Goal: Task Accomplishment & Management: Use online tool/utility

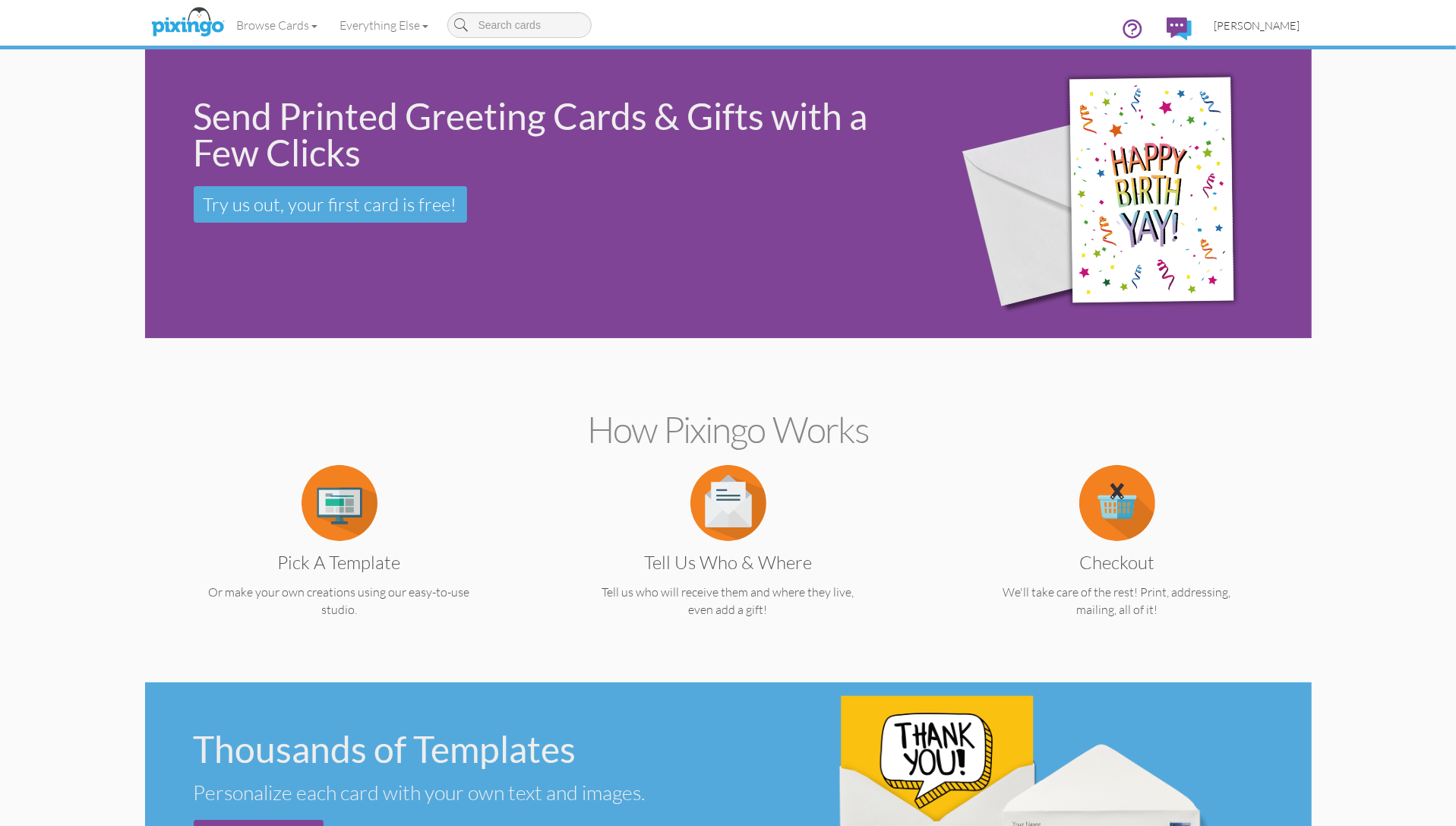
click at [1272, 21] on span "[PERSON_NAME]" at bounding box center [1257, 25] width 86 height 13
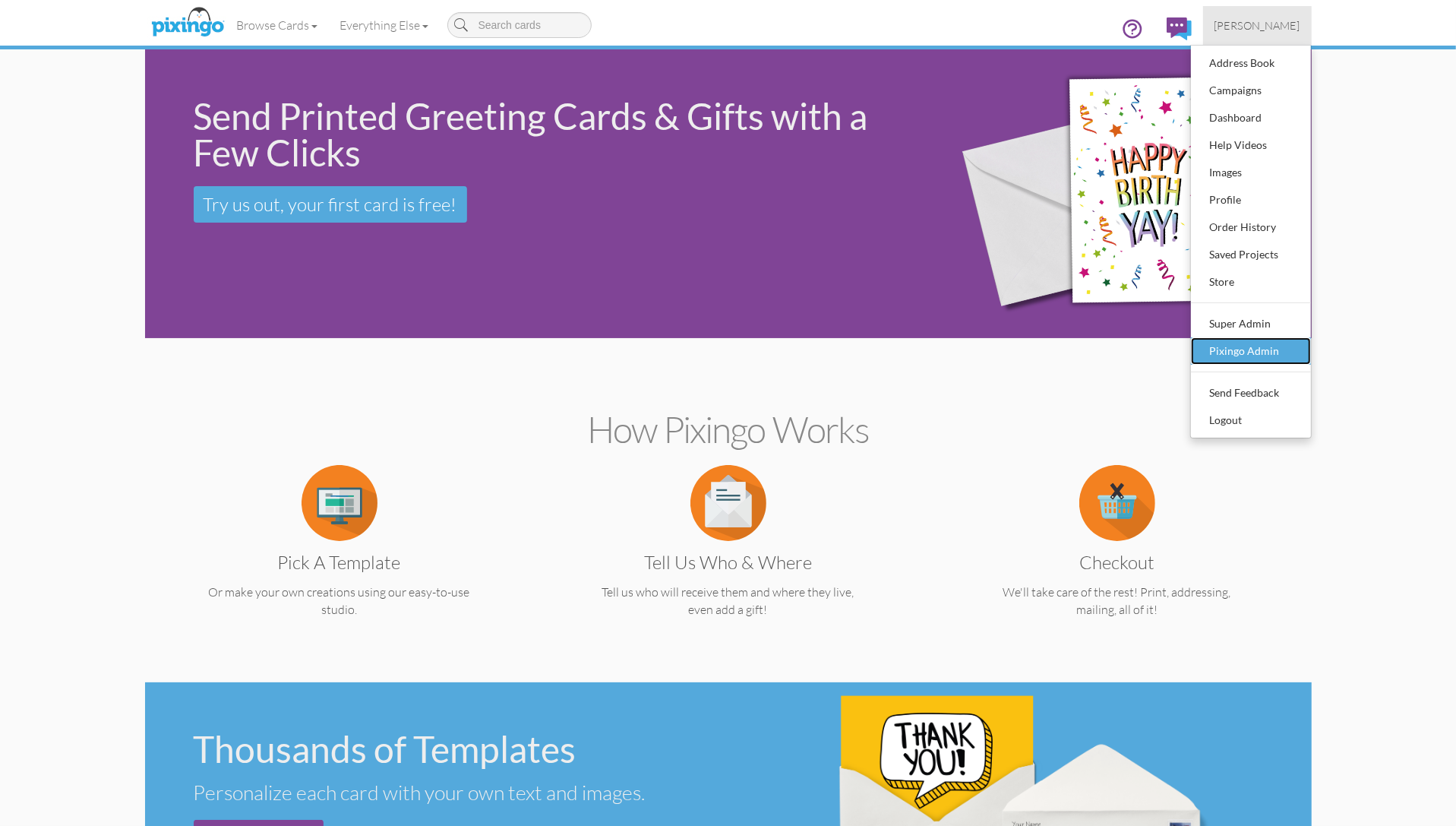
click at [1237, 357] on div "Pixingo Admin" at bounding box center [1250, 351] width 89 height 23
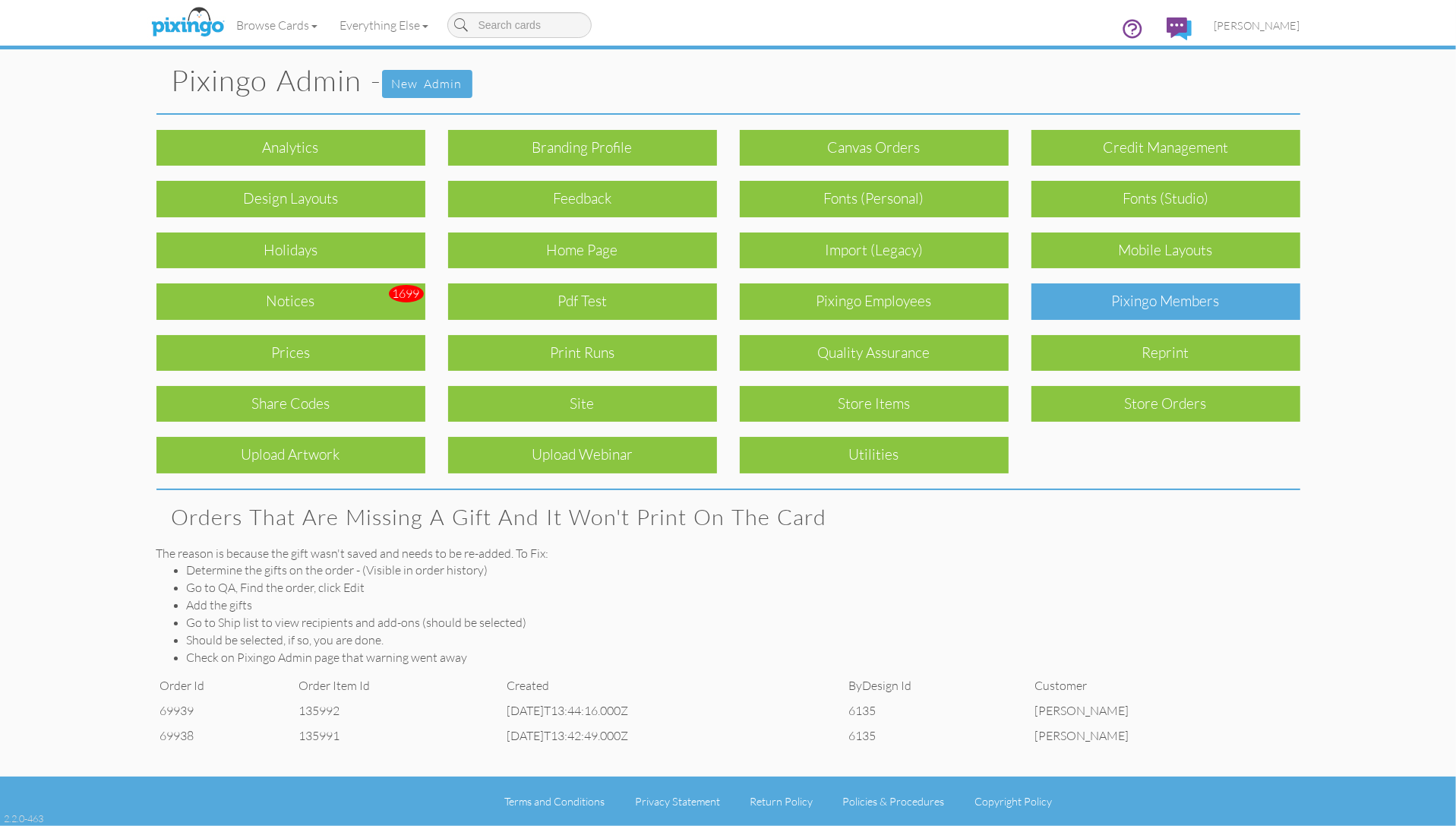
click at [1178, 300] on div "Pixingo Members" at bounding box center [1165, 301] width 269 height 36
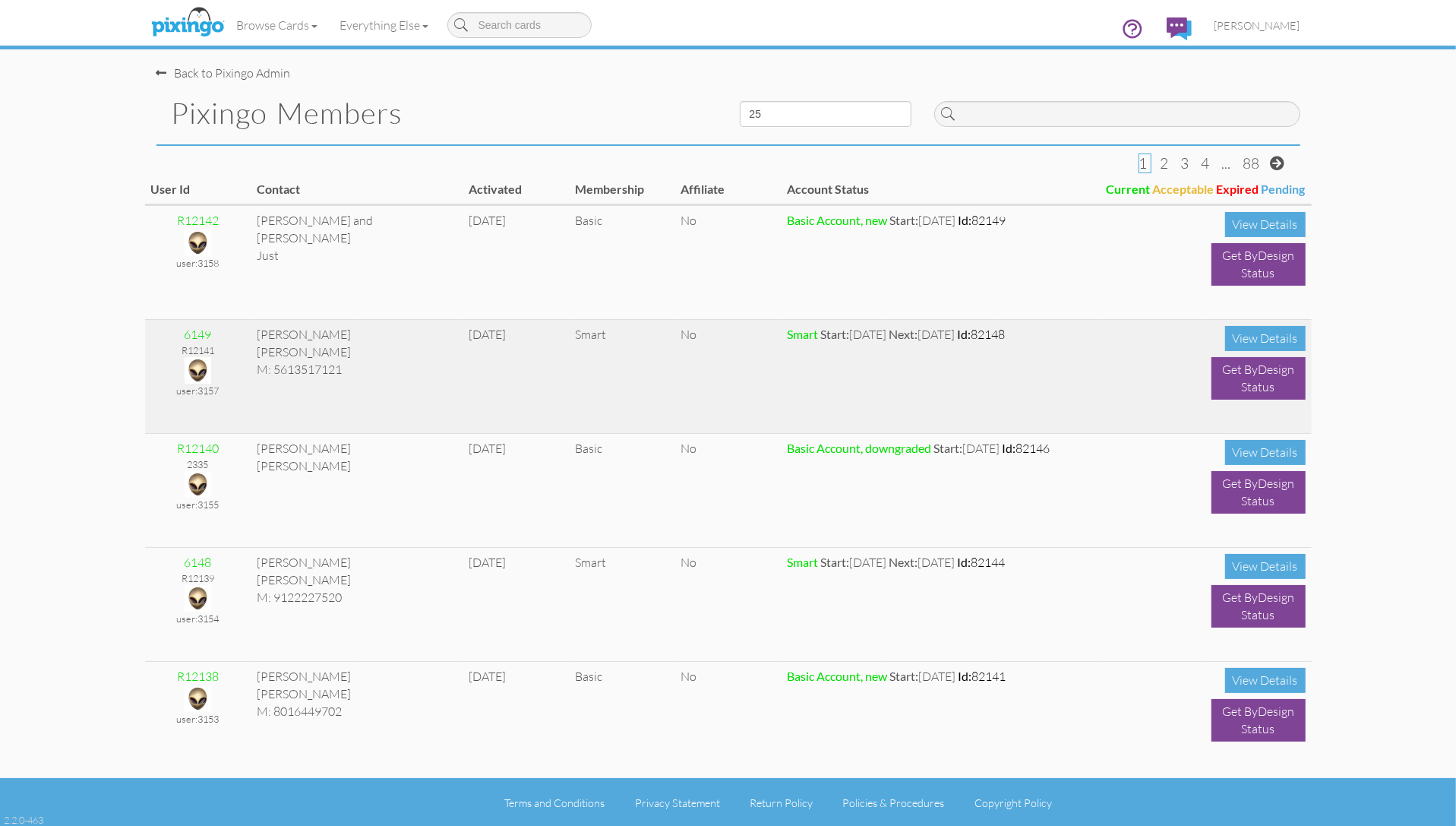
click at [199, 367] on img at bounding box center [198, 371] width 26 height 26
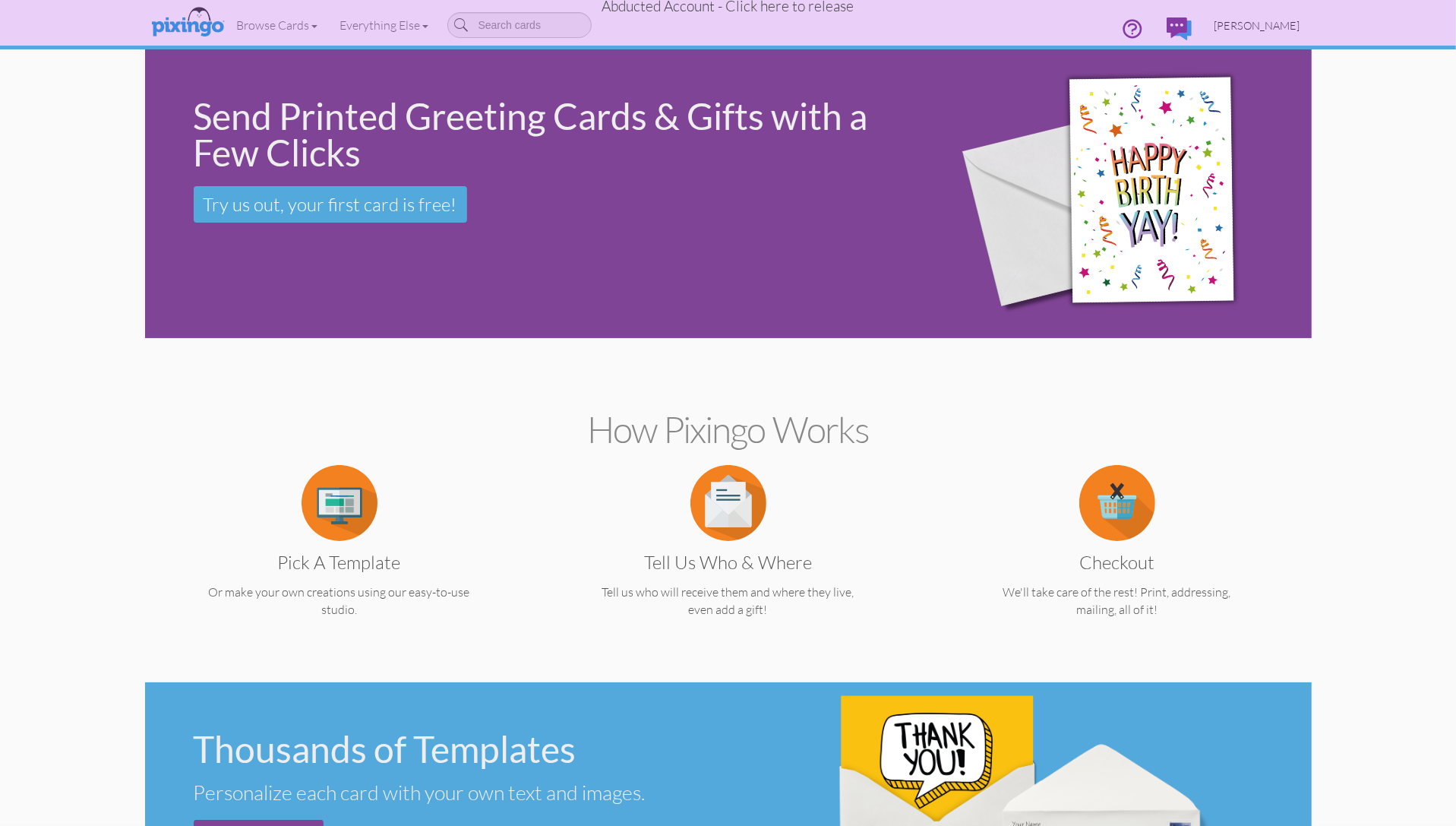
click at [1265, 32] on span "[PERSON_NAME]" at bounding box center [1257, 25] width 86 height 13
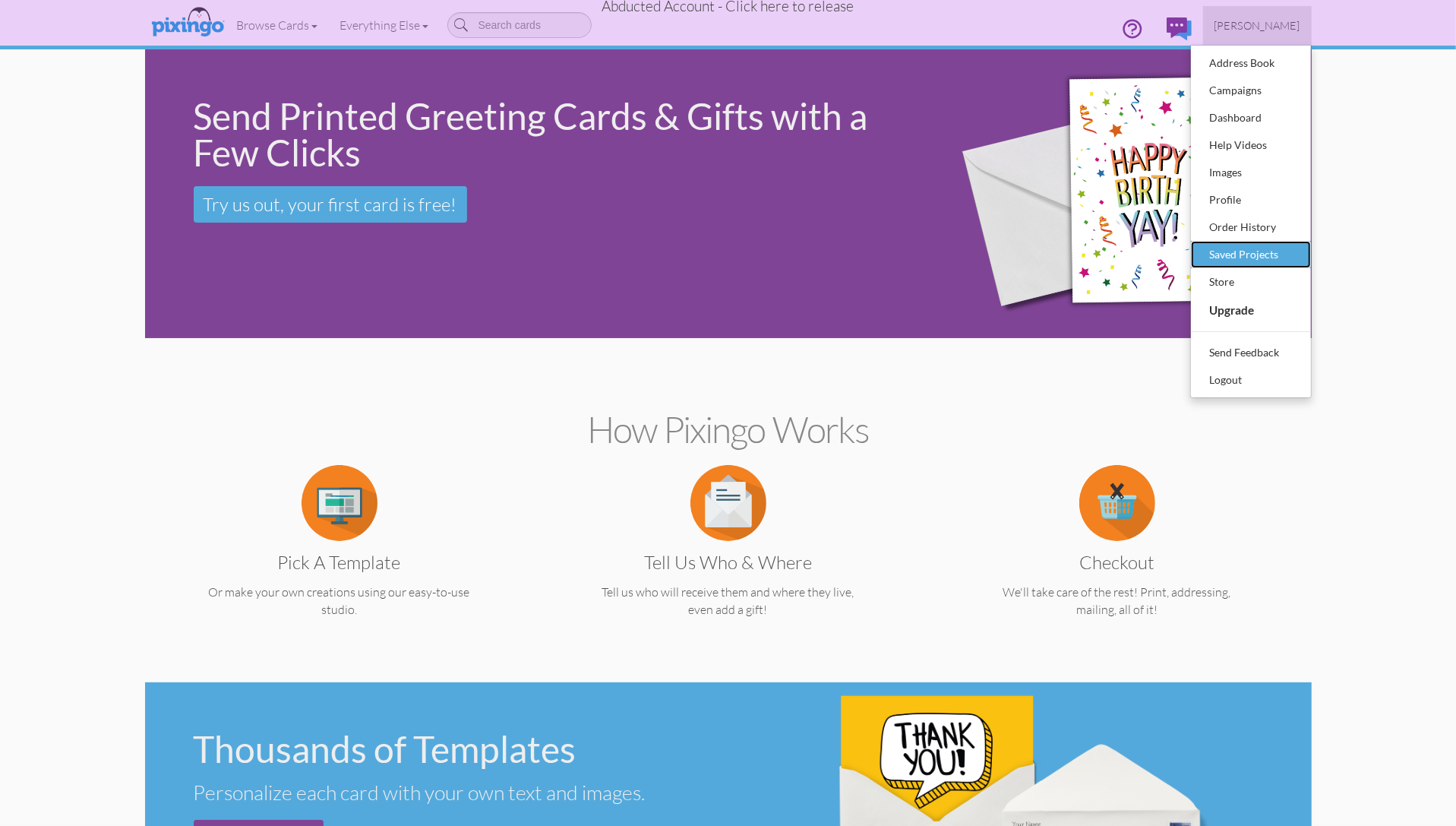
click at [1234, 244] on div "Saved Projects" at bounding box center [1250, 255] width 89 height 23
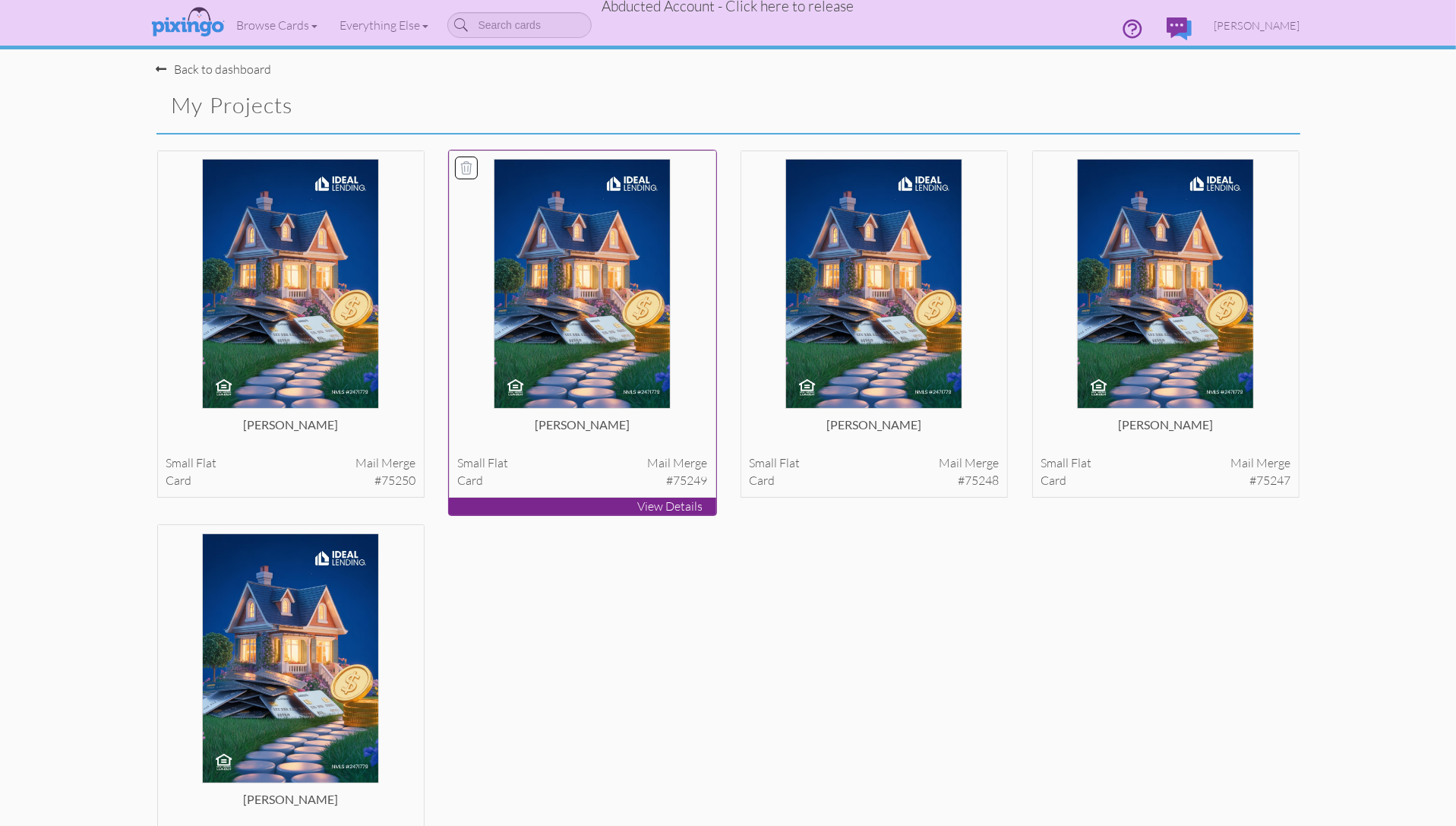
click at [566, 285] on img at bounding box center [582, 283] width 178 height 250
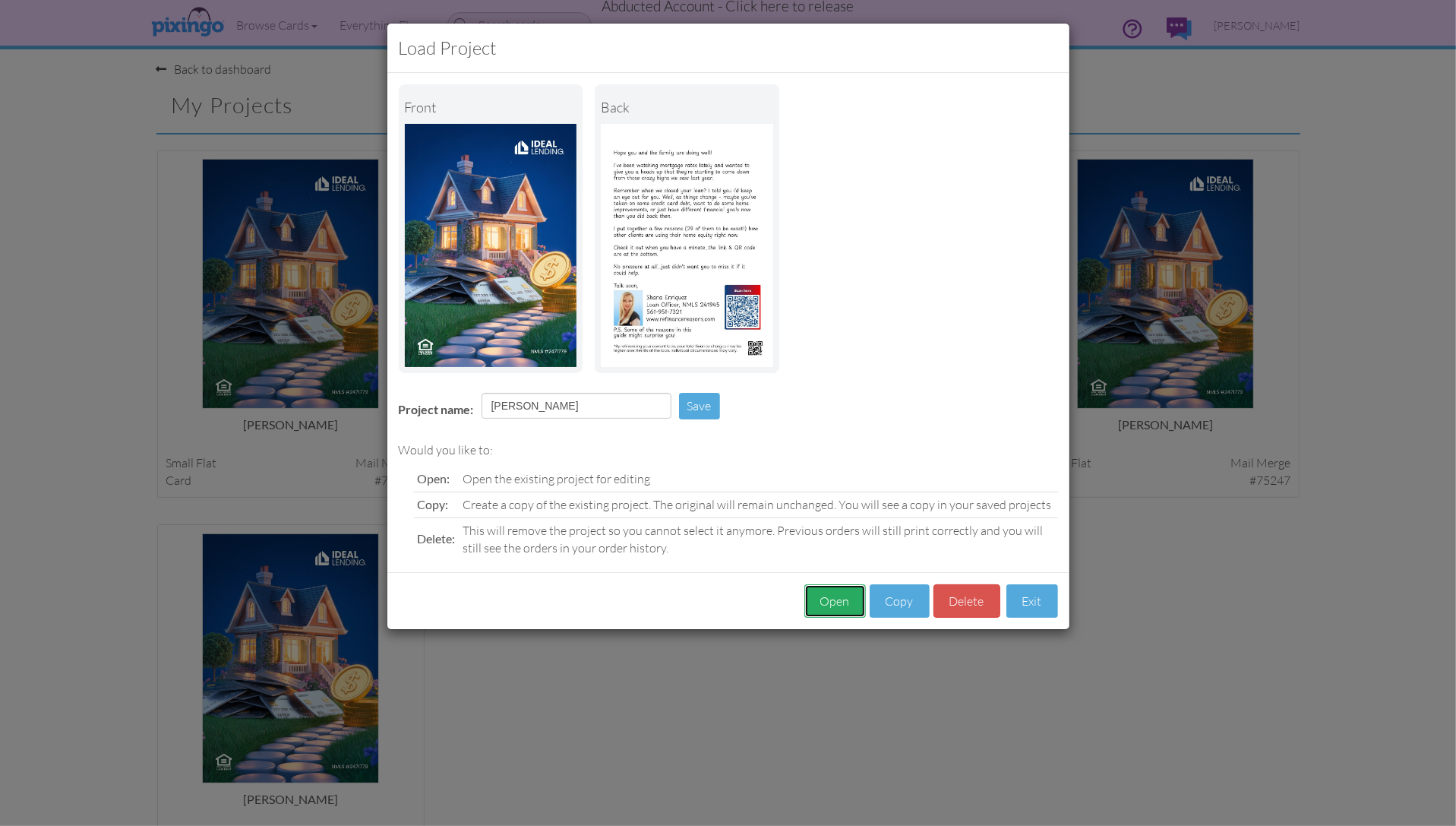
click at [827, 597] on button "Open" at bounding box center [835, 601] width 61 height 34
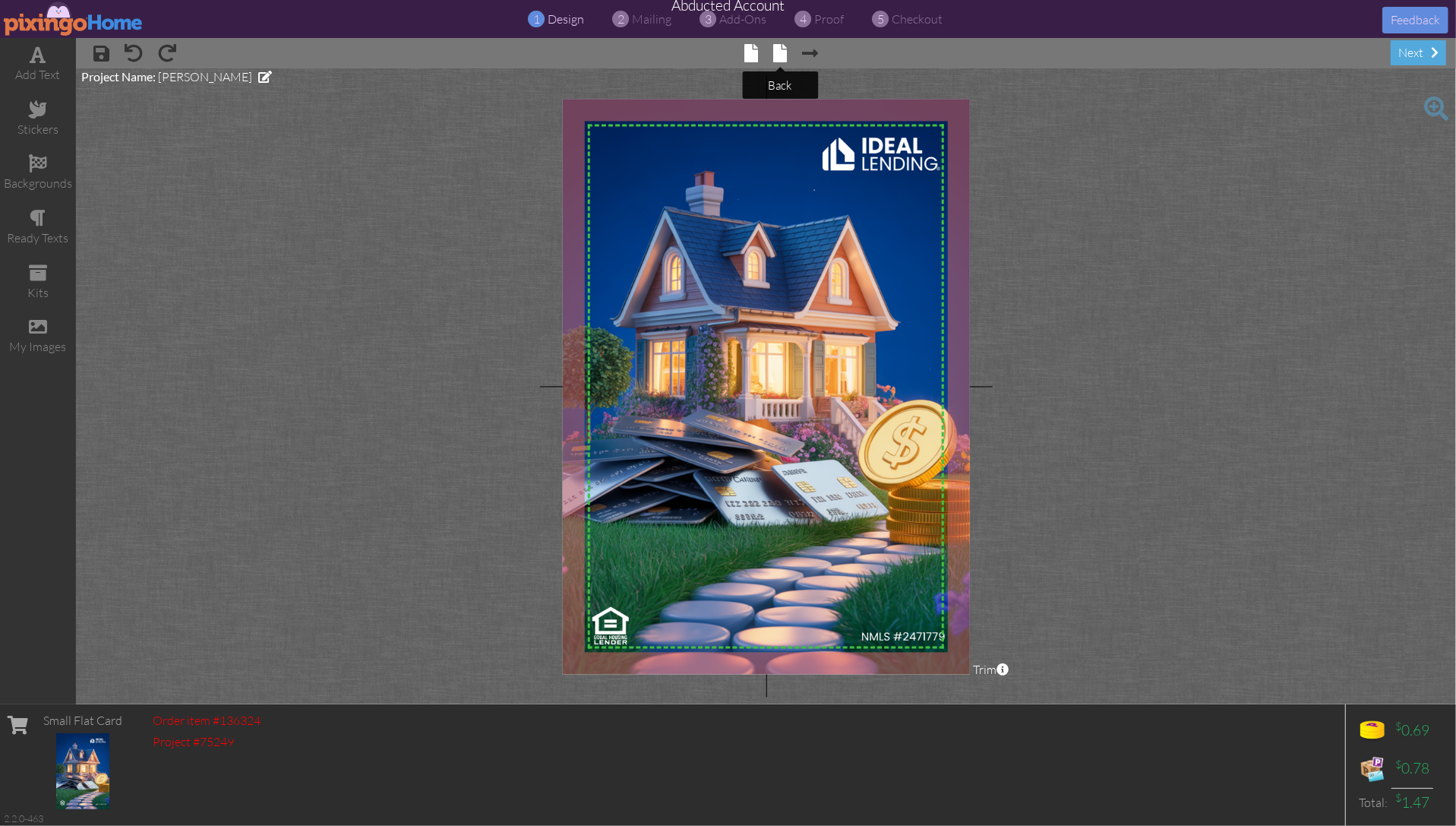
click at [784, 47] on span at bounding box center [780, 53] width 14 height 18
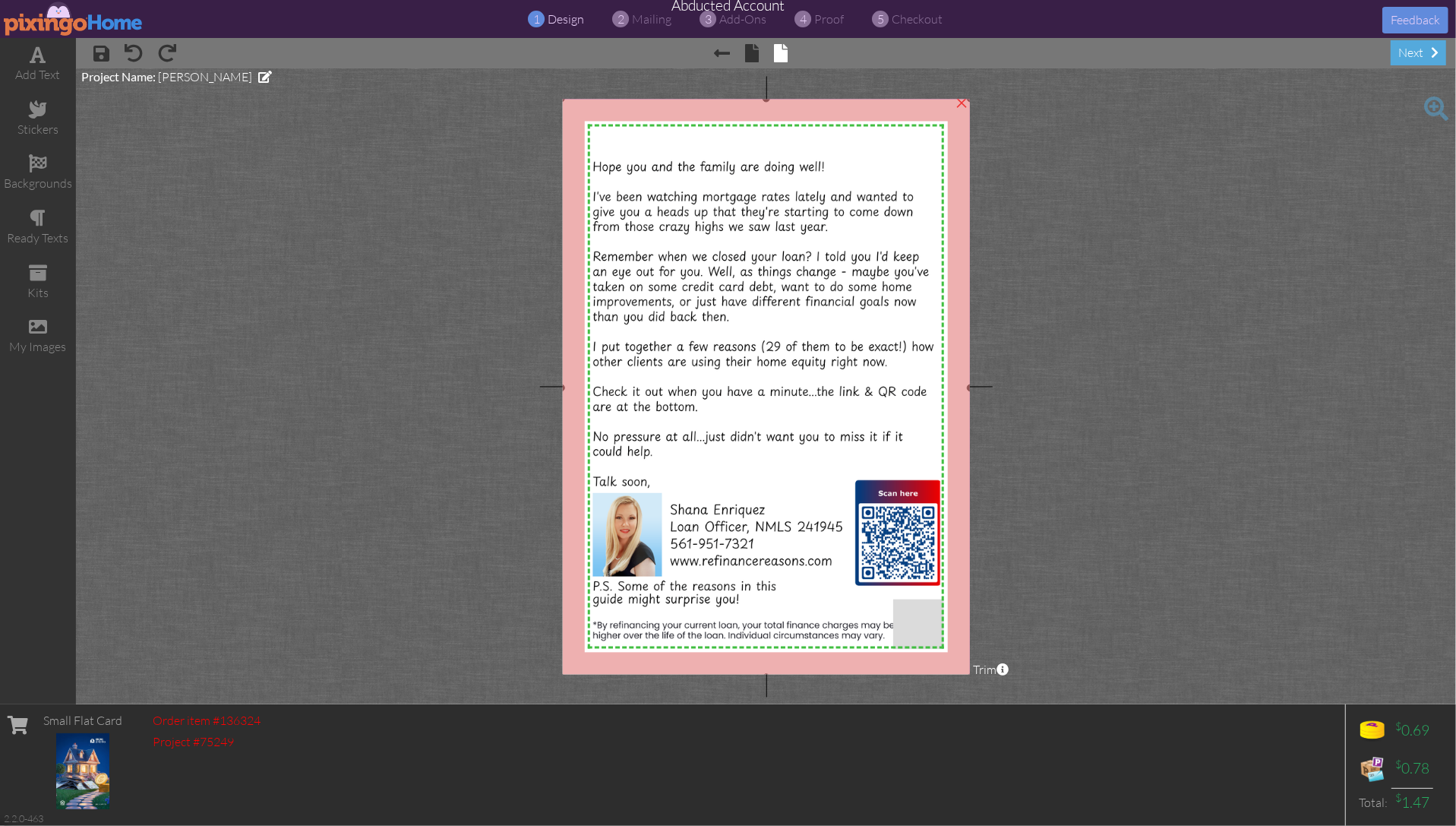
click at [703, 183] on img at bounding box center [766, 387] width 410 height 579
click at [305, 53] on span at bounding box center [300, 53] width 18 height 23
click at [1213, 234] on project-studio-wrapper "X X X X X X X X X X X X X X X X X X X X X X X X X X X X X X X X X X X X X X X X…" at bounding box center [766, 386] width 1380 height 636
click at [824, 20] on span "proof" at bounding box center [830, 18] width 30 height 15
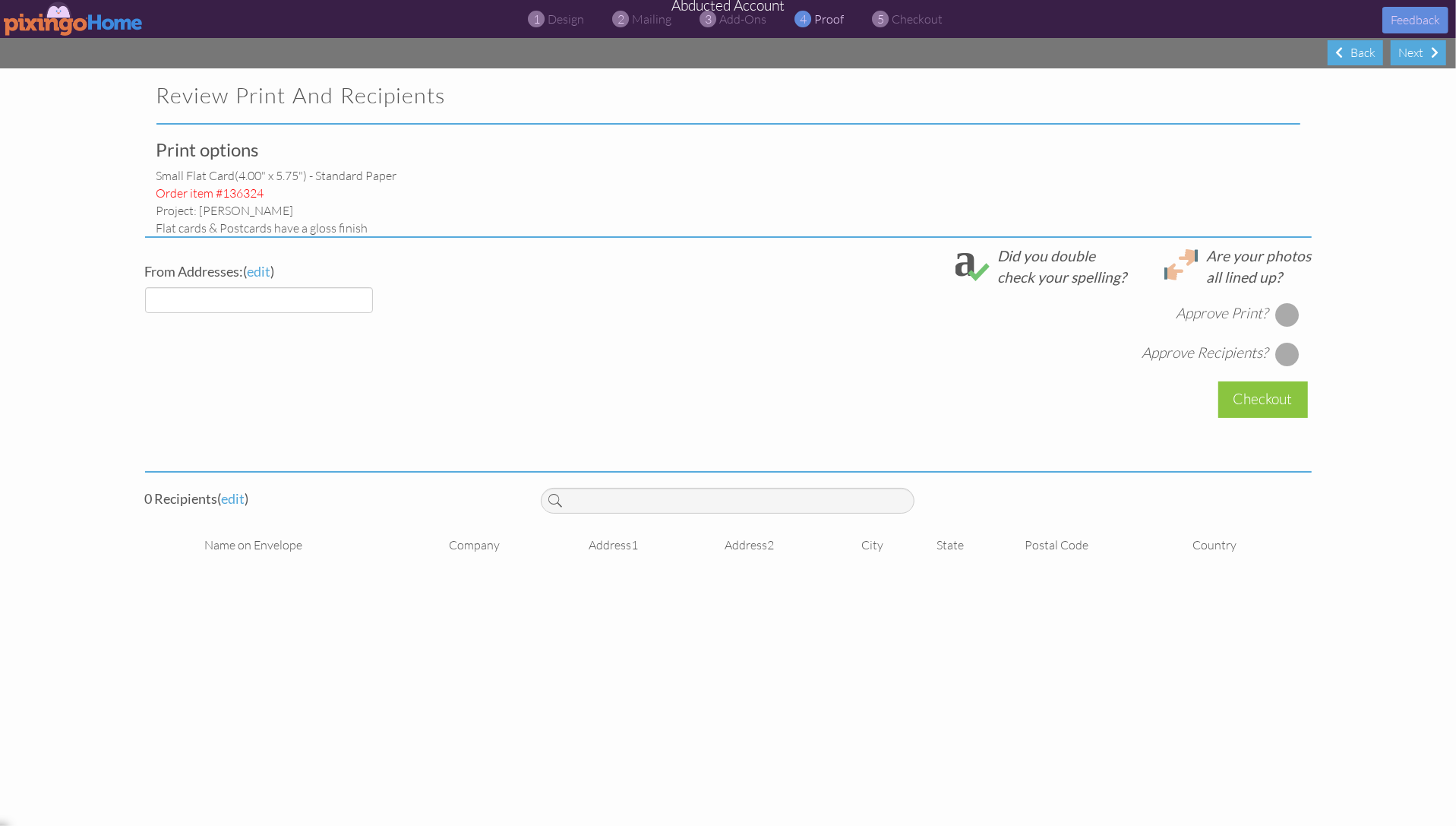
select select "object:1780"
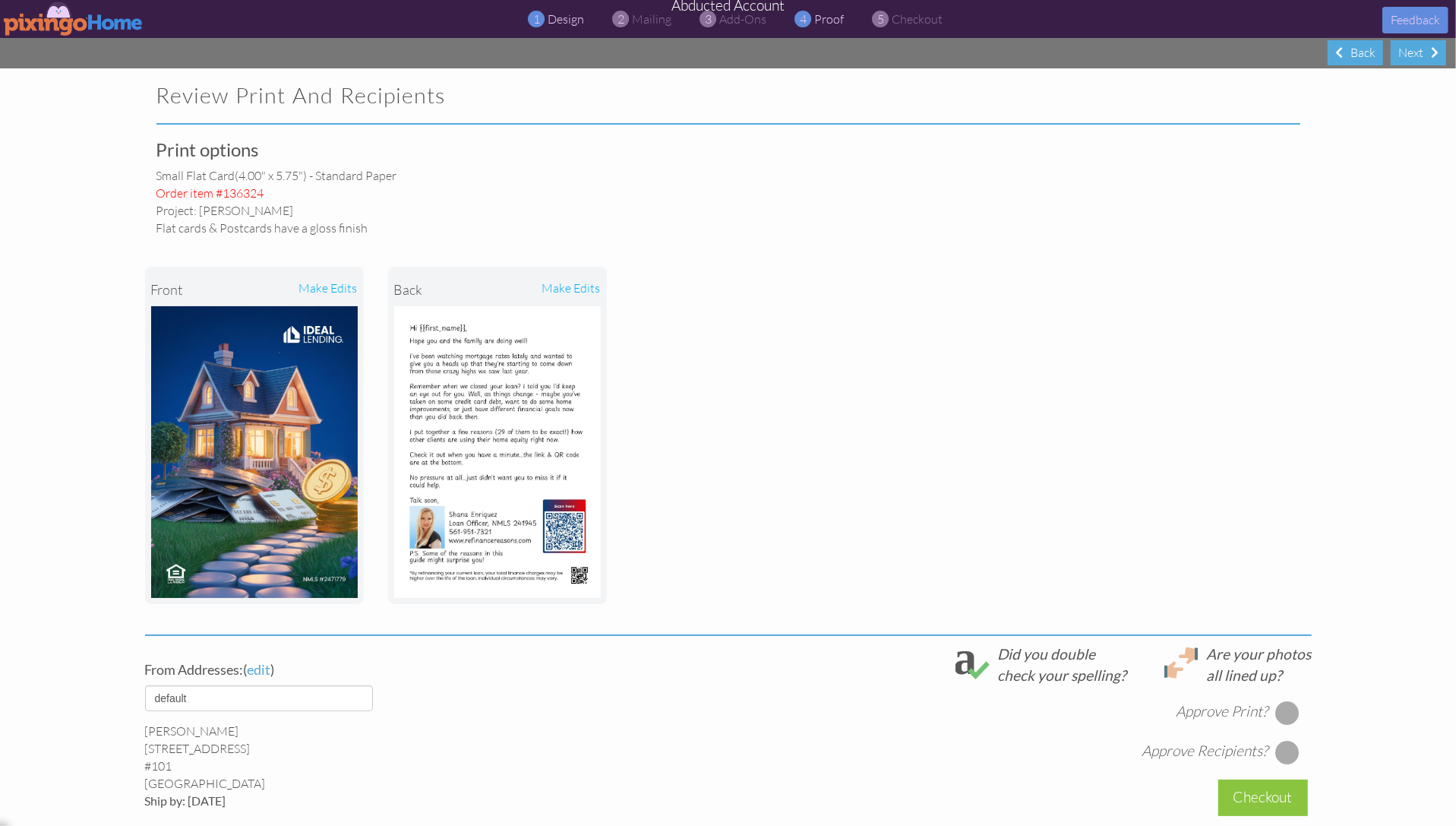
click at [553, 14] on span "design" at bounding box center [566, 18] width 37 height 15
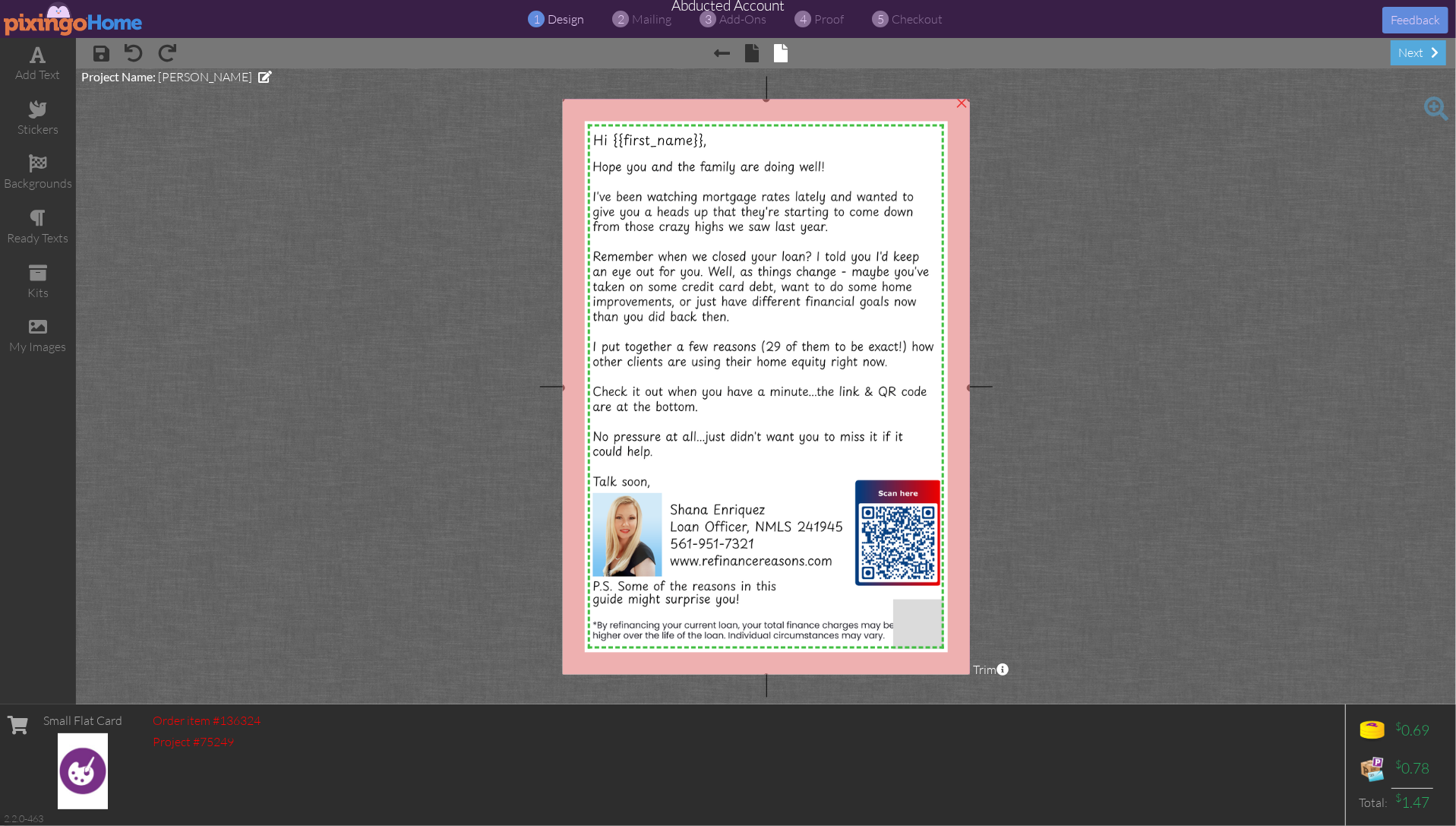
click at [890, 519] on img at bounding box center [766, 387] width 410 height 579
click at [829, 18] on span "proof" at bounding box center [830, 18] width 30 height 15
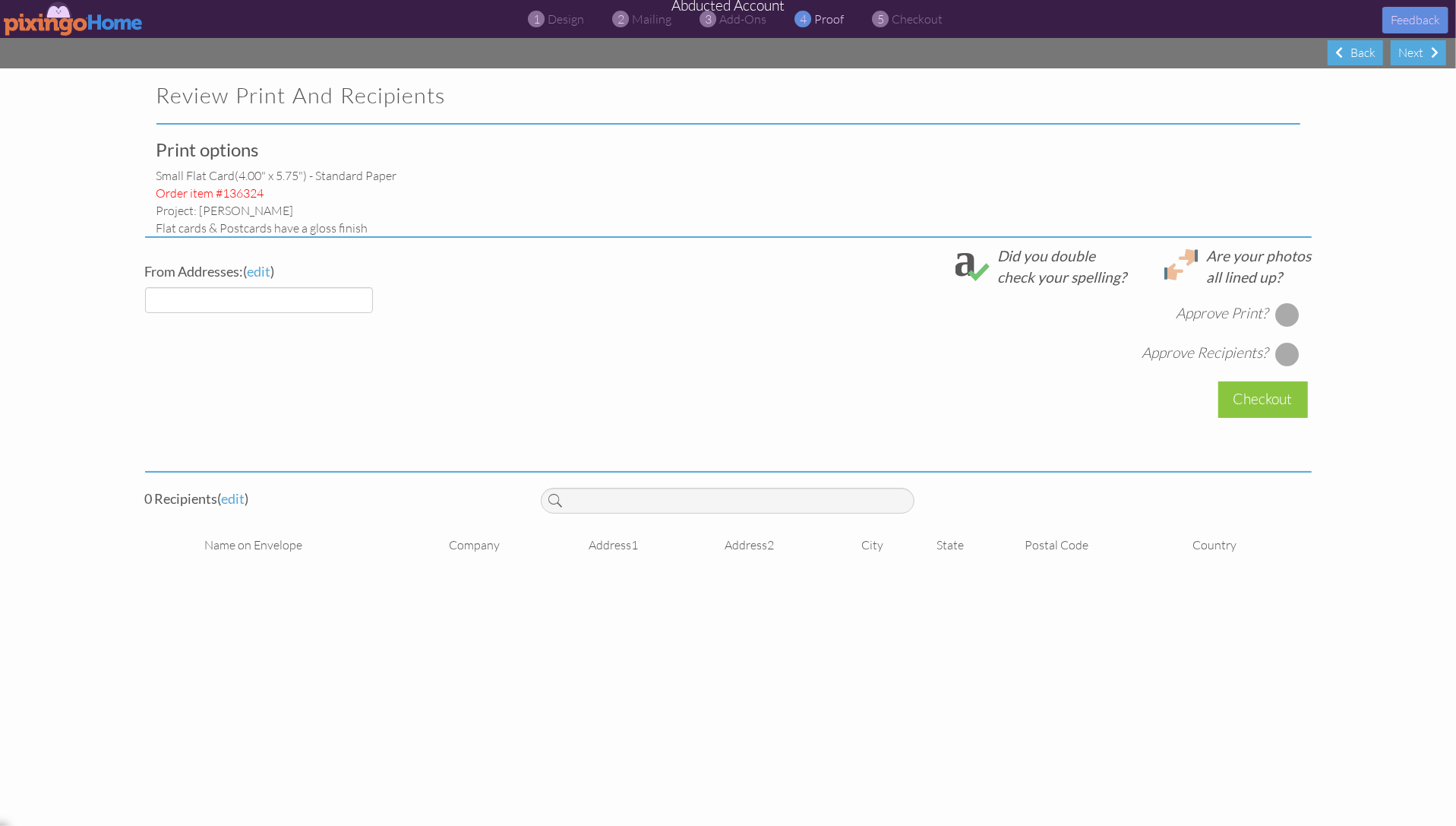
select select "object:1865"
